Goal: Find specific page/section: Find specific page/section

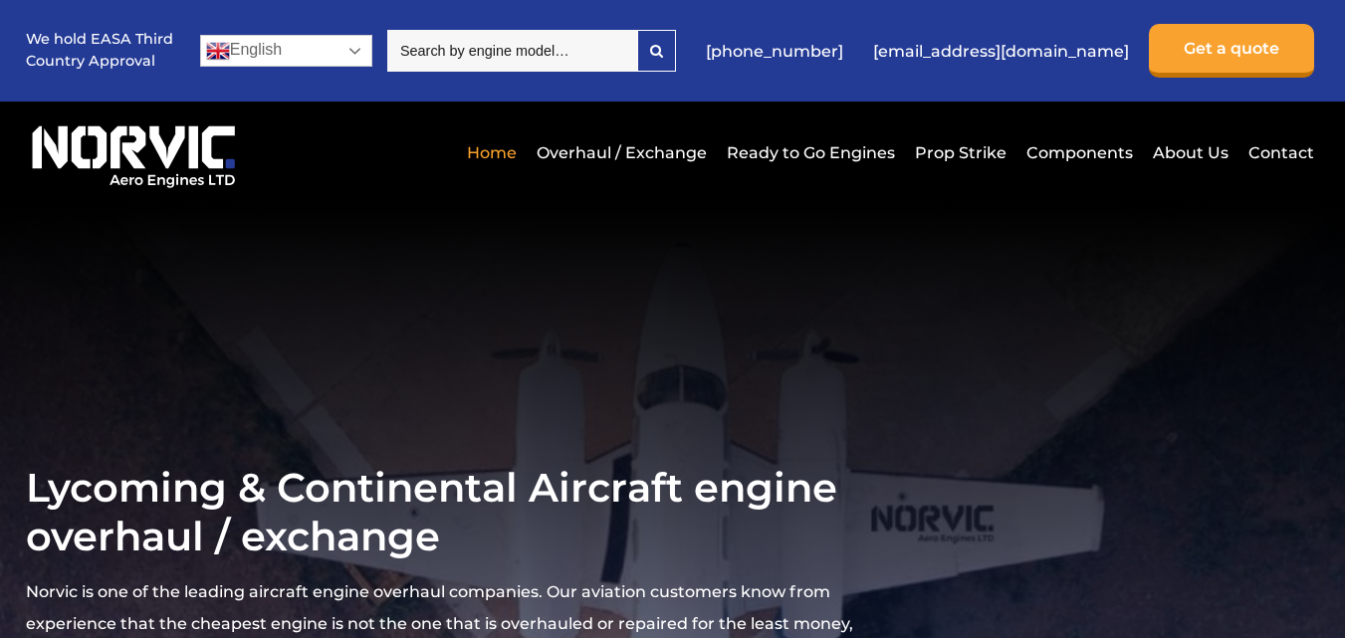
click at [354, 54] on link "English" at bounding box center [286, 51] width 172 height 32
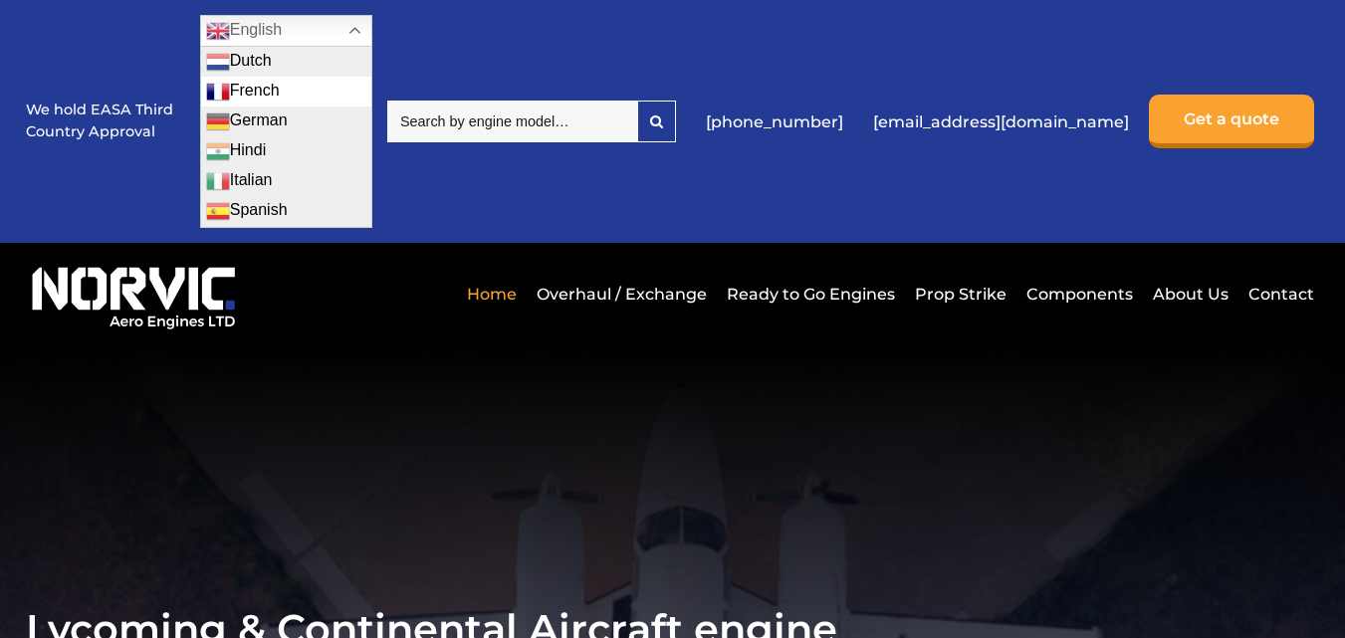
click at [285, 90] on link "French" at bounding box center [286, 92] width 170 height 30
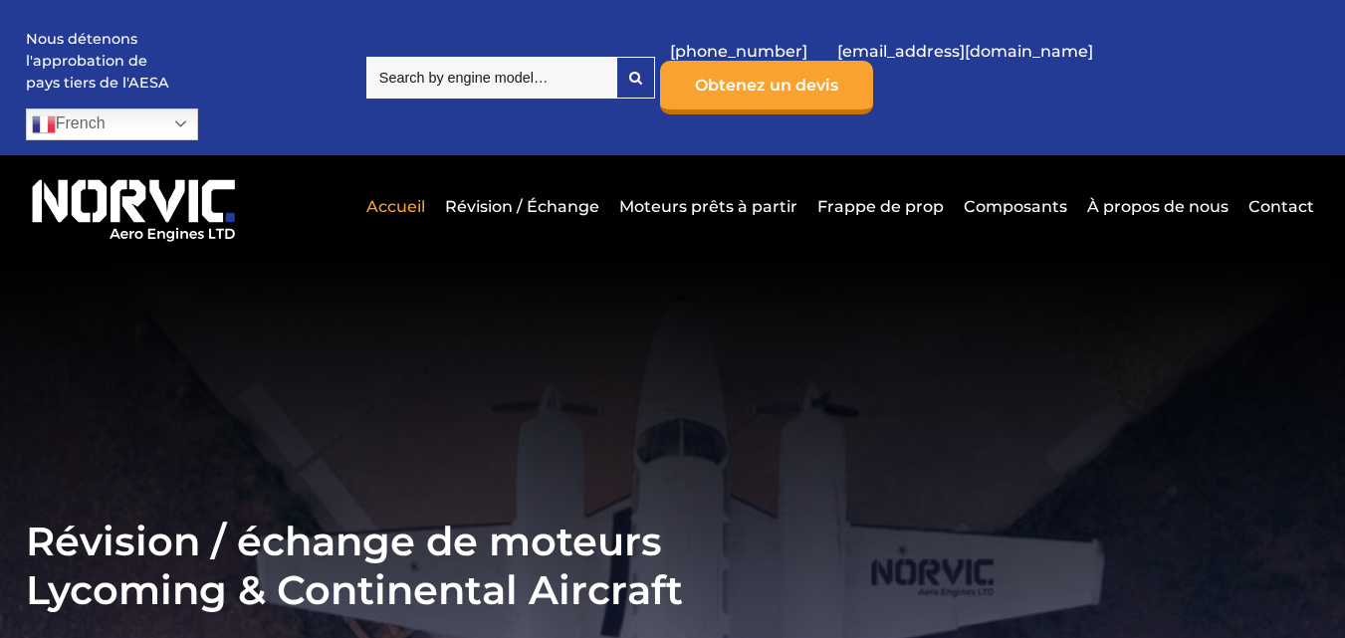
click at [441, 63] on input "search" at bounding box center [491, 78] width 250 height 42
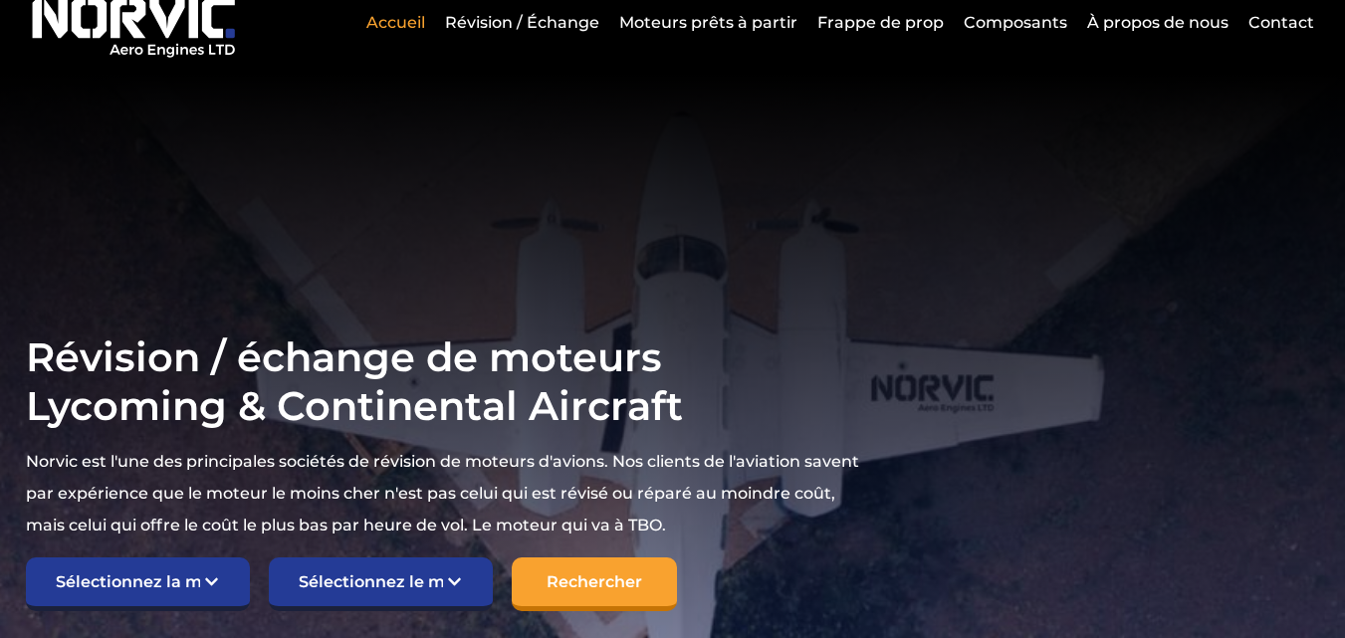
scroll to position [199, 0]
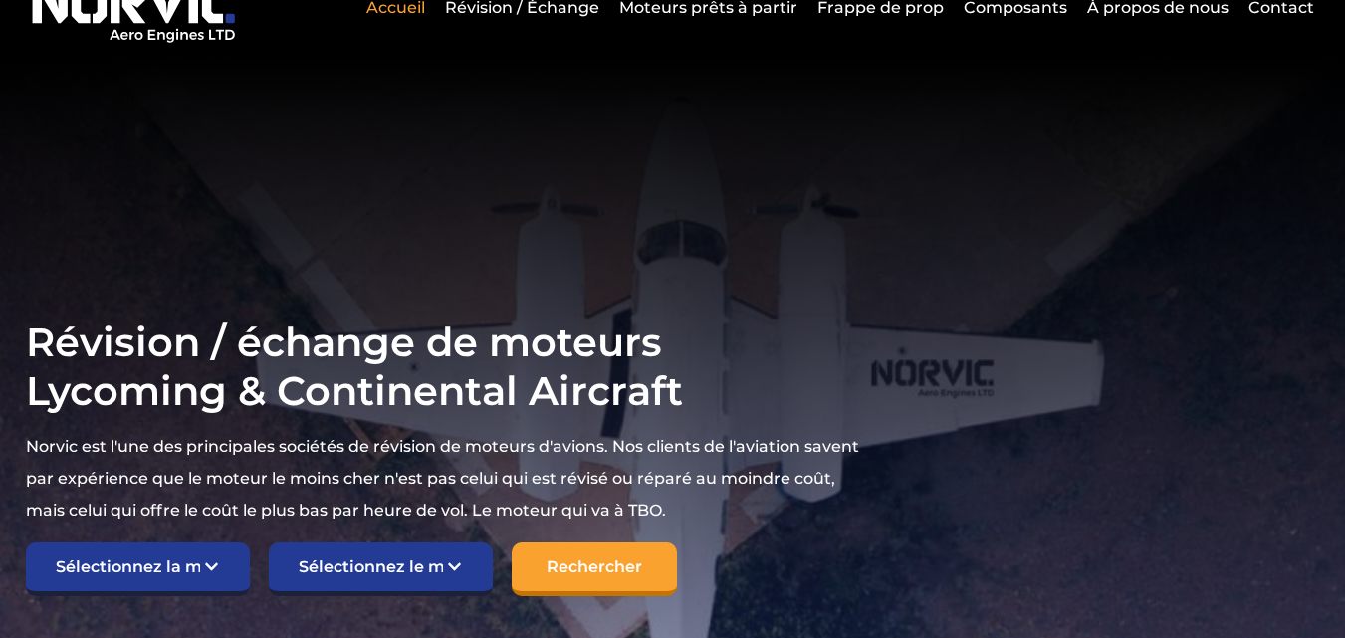
type input "O-320 A"
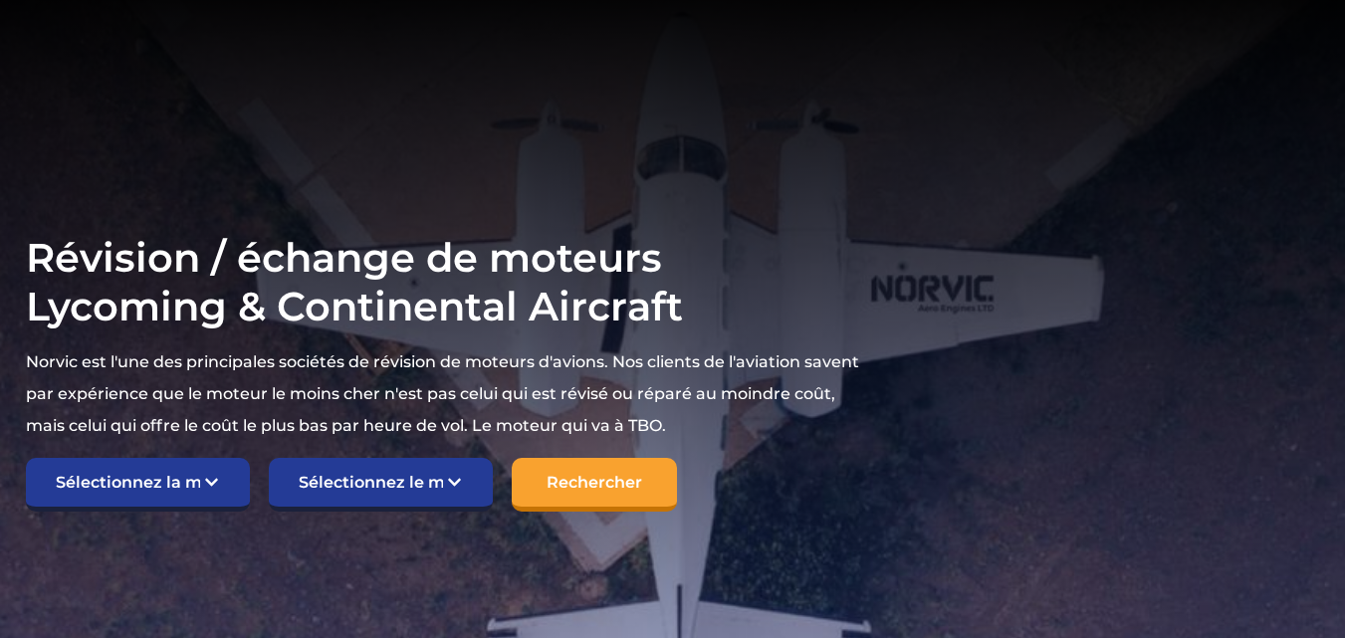
scroll to position [398, 0]
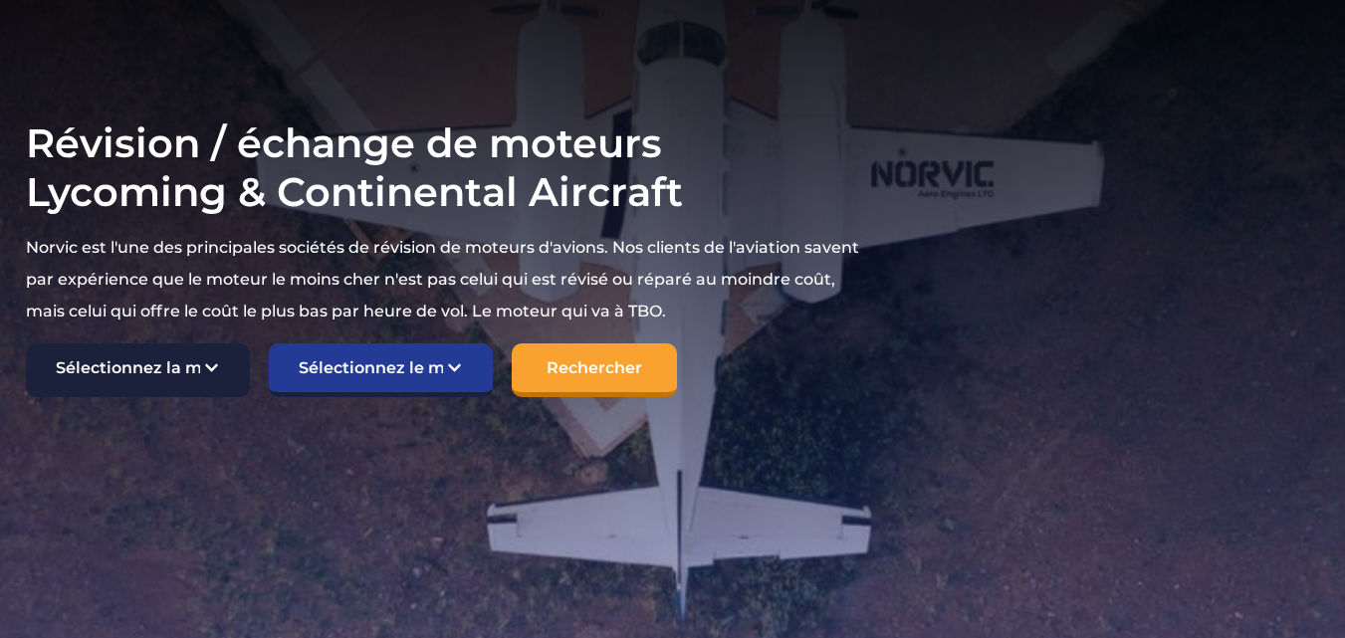
click at [135, 343] on select "Sélectionnez la marque TCM Continental Lycoming" at bounding box center [138, 370] width 224 height 54
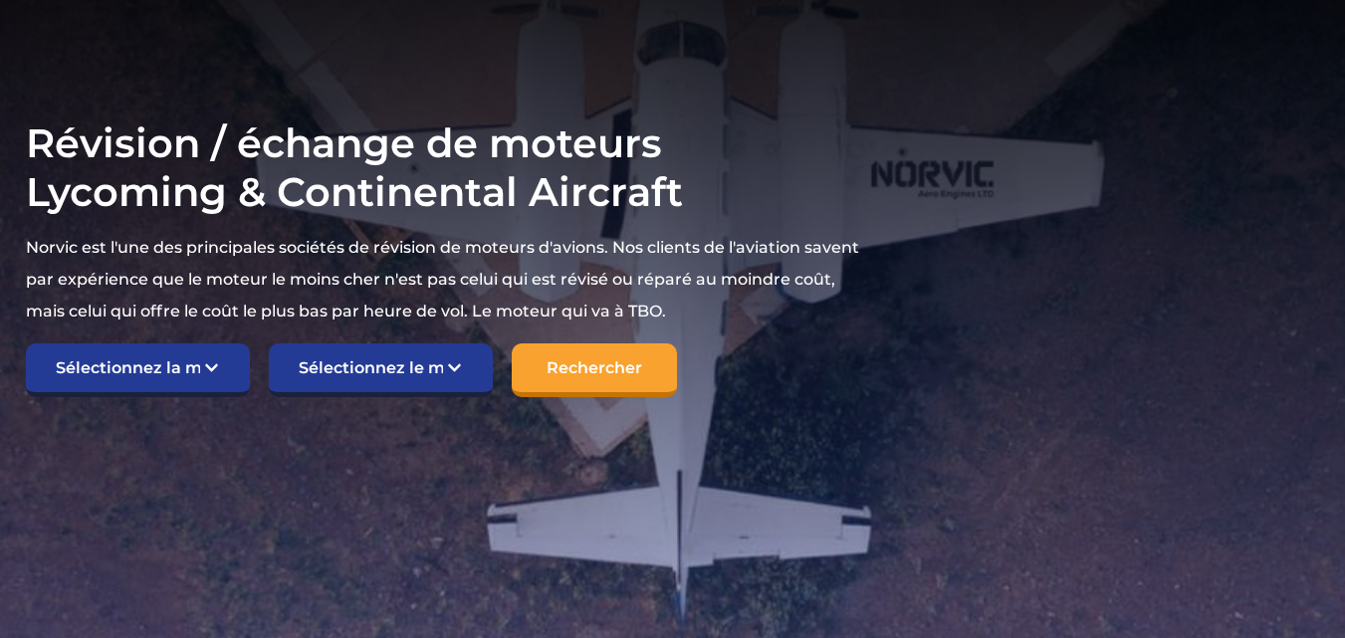
select select "Lycoming"
click at [26, 343] on select "Sélectionnez la marque TCM Continental Lycoming" at bounding box center [138, 370] width 224 height 54
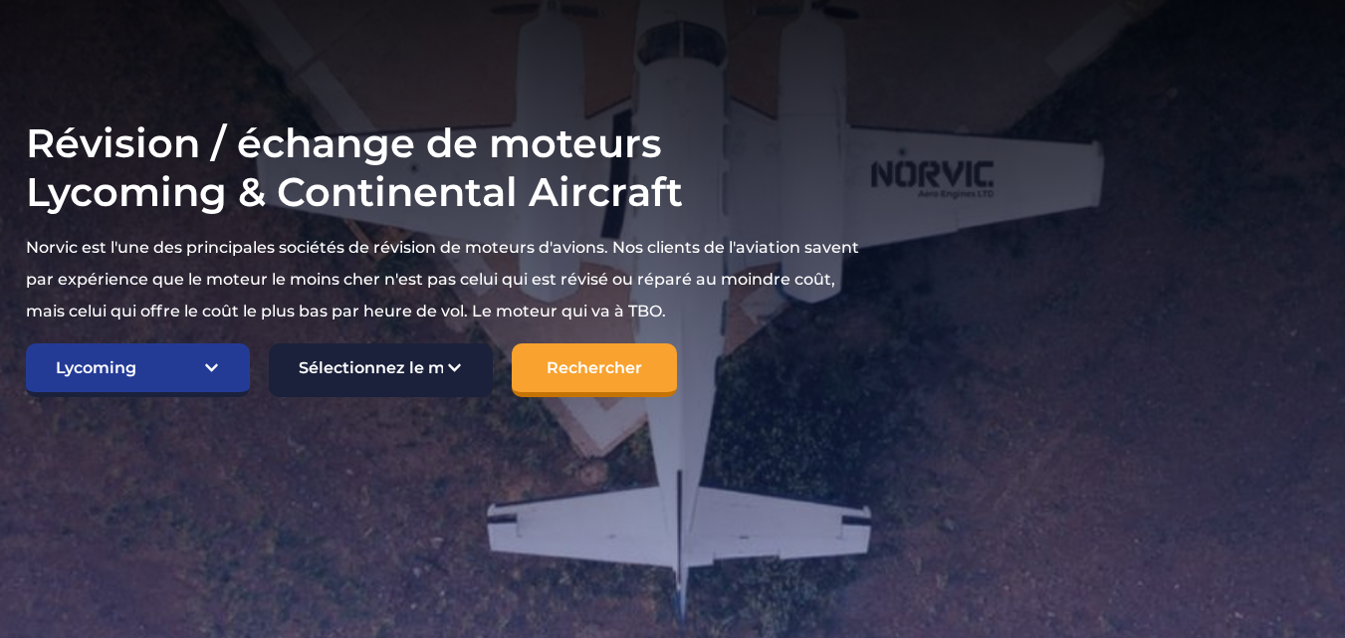
click at [358, 343] on select "Sélectionnez le modèle Champion américain 7KCAB Bellanca Citabria IO-320-E2A Hê…" at bounding box center [381, 370] width 224 height 54
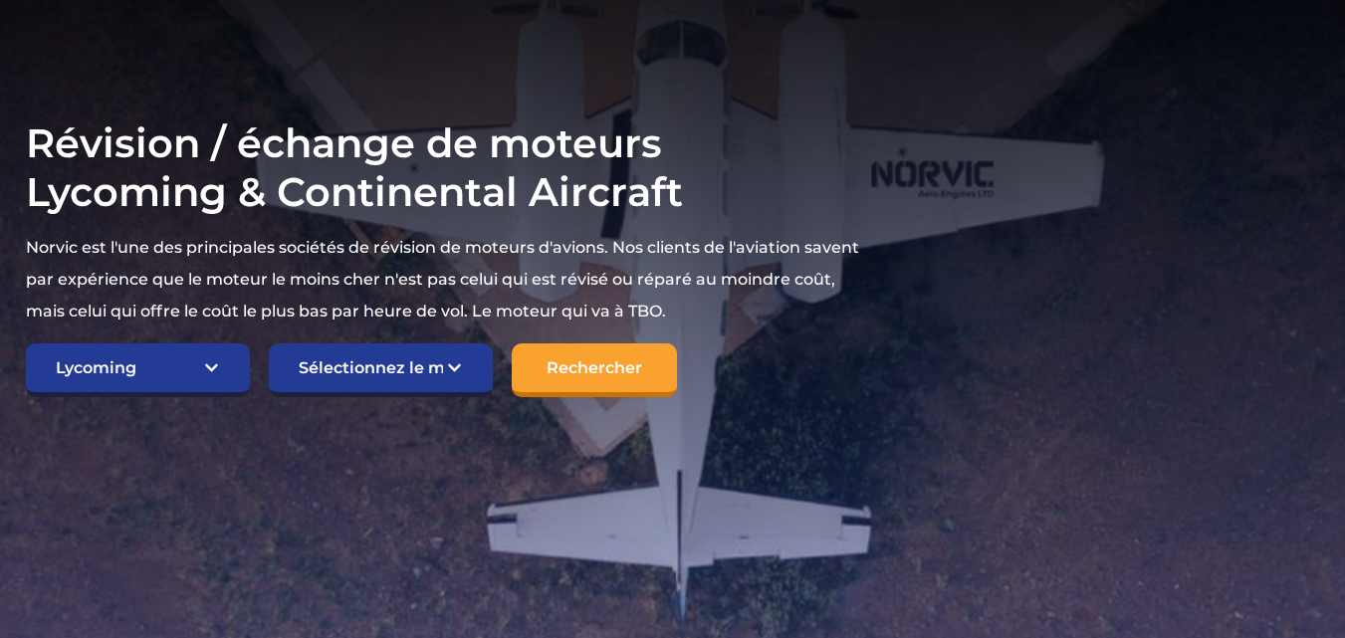
click at [415, 400] on section "Révision / échange de moteurs Lycoming & Continental Aircraft Norvic est l'une …" at bounding box center [672, 258] width 1345 height 796
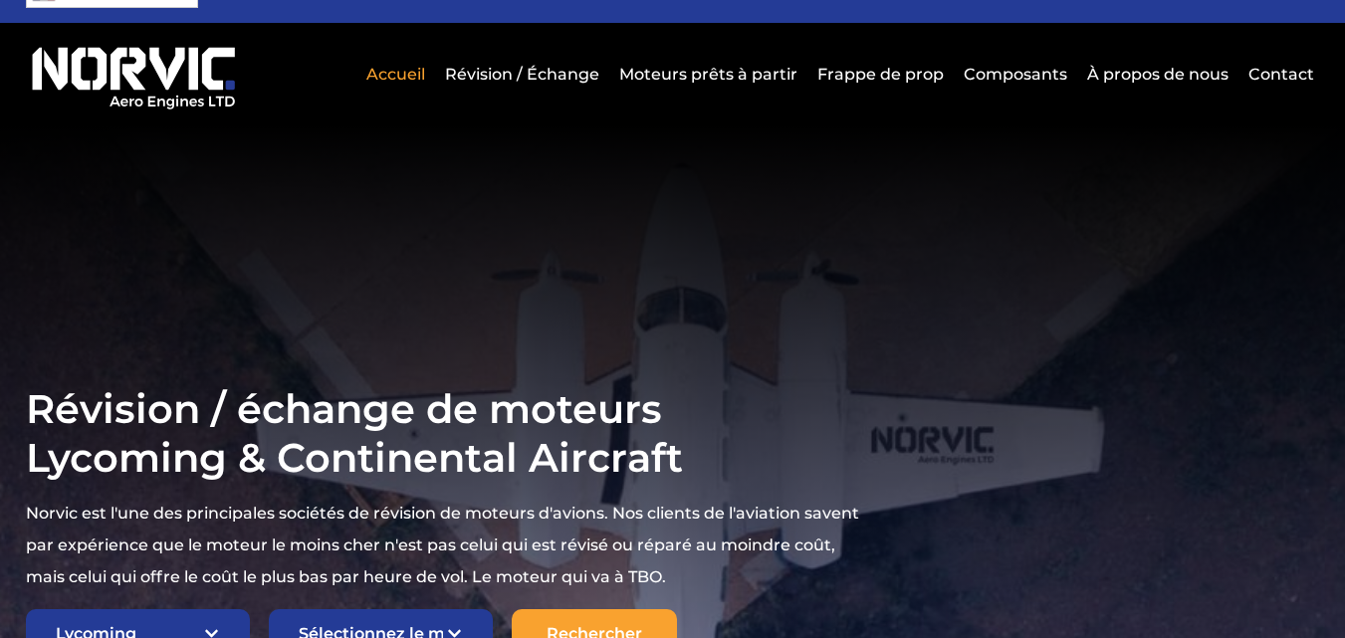
scroll to position [0, 0]
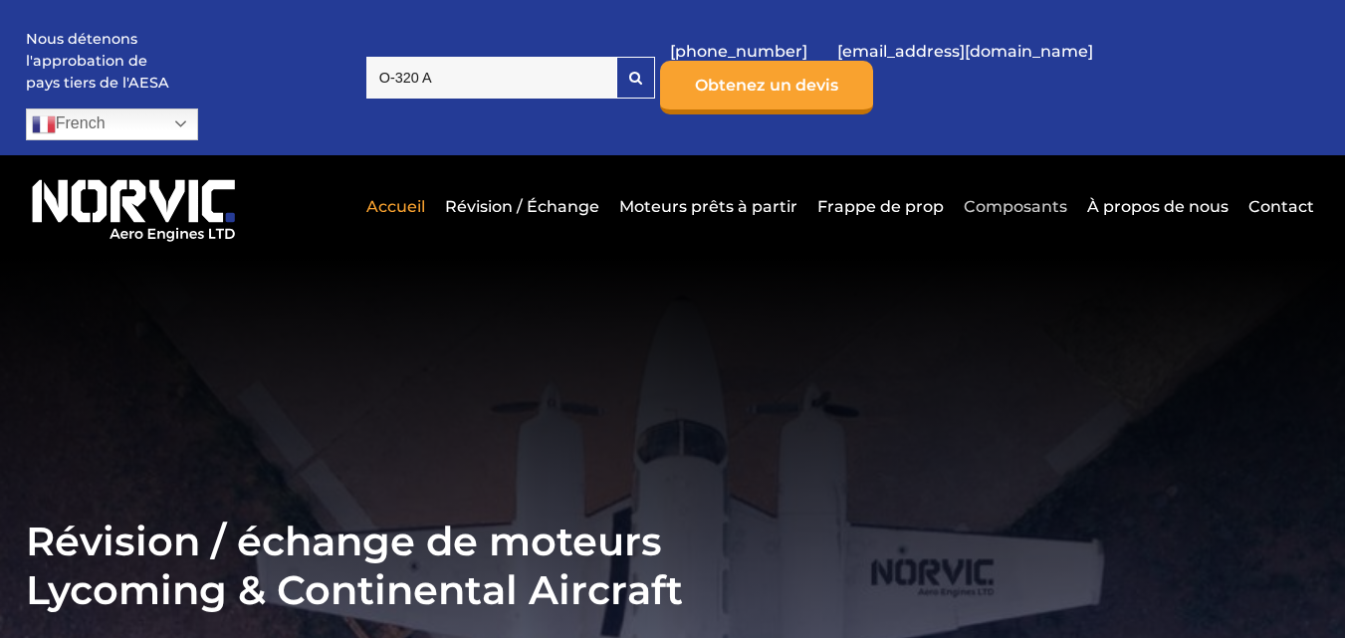
click at [999, 182] on link "Composants" at bounding box center [1015, 206] width 113 height 49
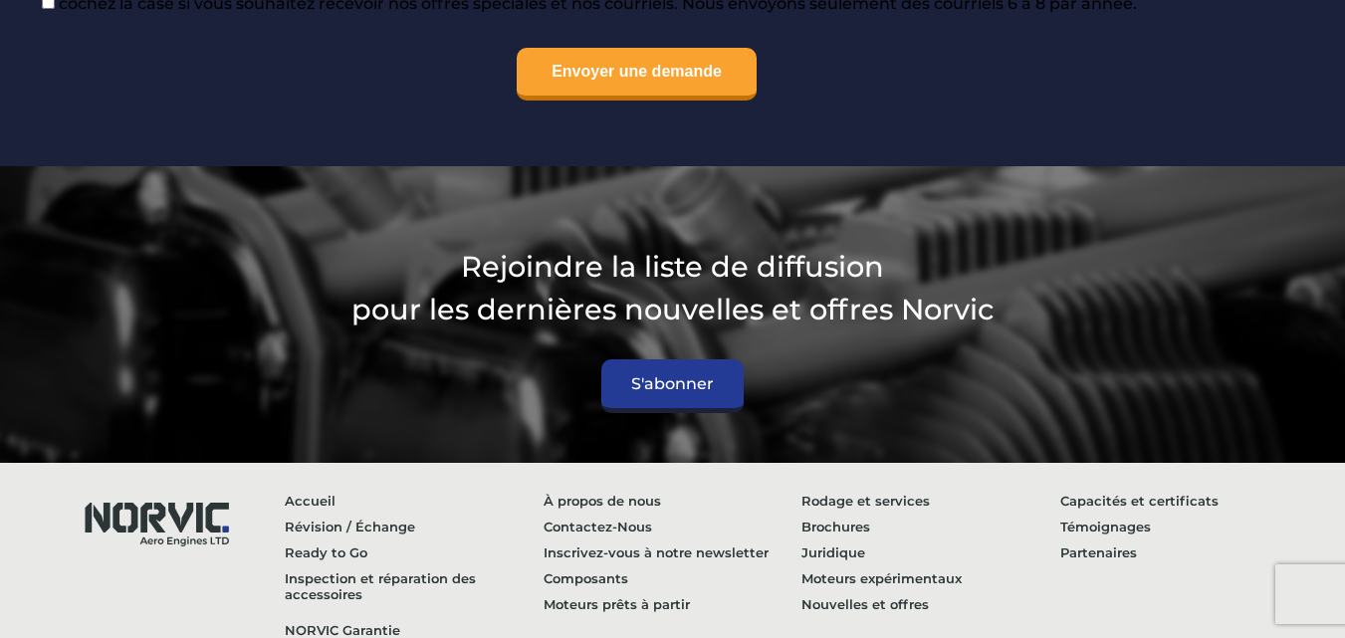
scroll to position [2729, 0]
